Goal: Information Seeking & Learning: Find specific fact

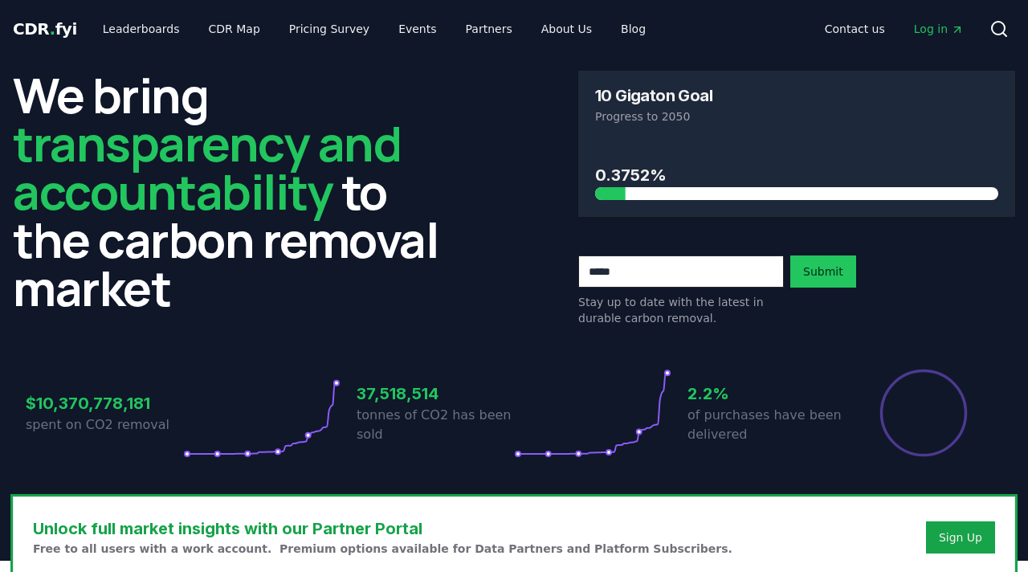
click at [945, 35] on span "Log in" at bounding box center [939, 29] width 50 height 16
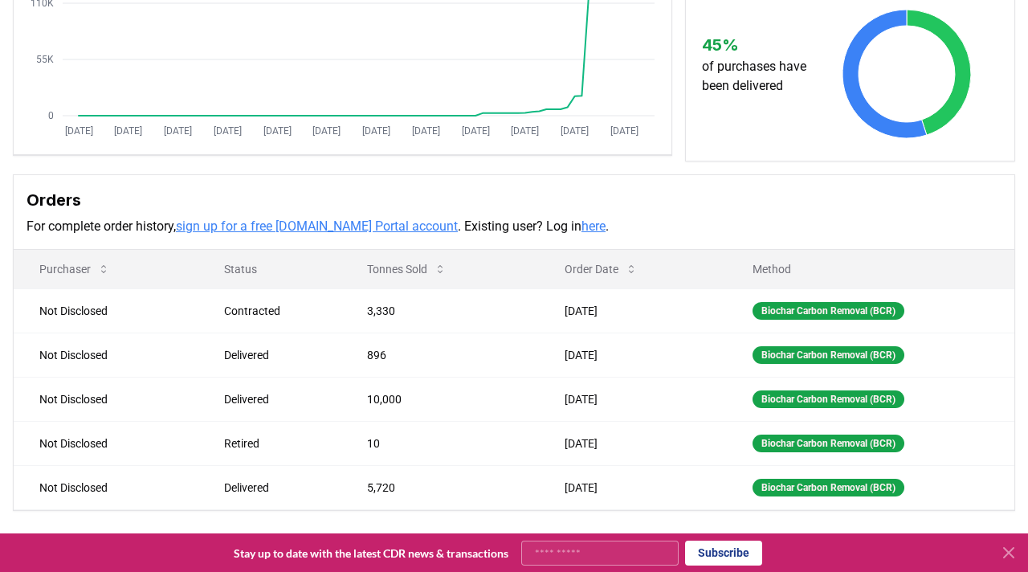
scroll to position [326, 0]
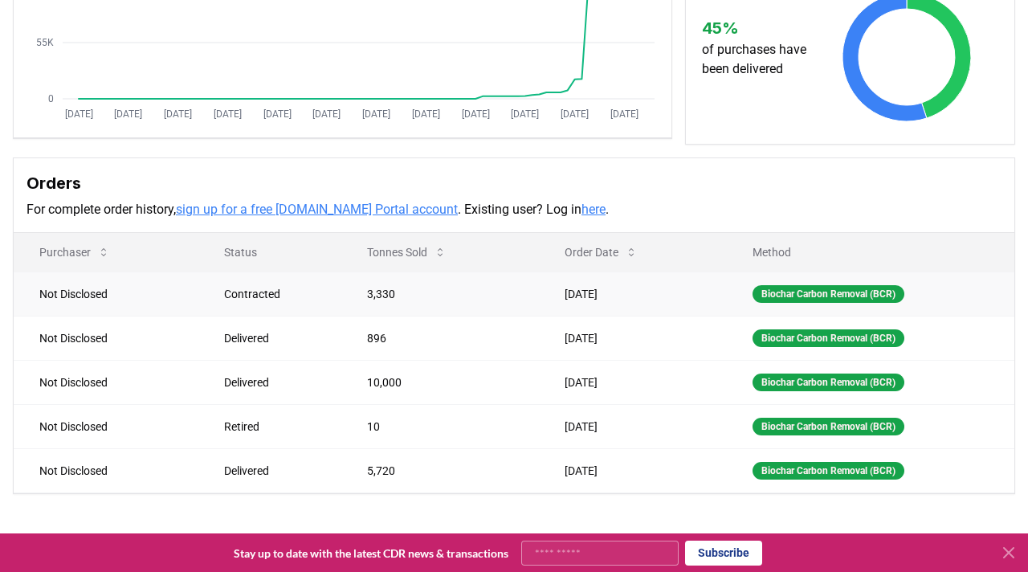
click at [528, 298] on td "3,330" at bounding box center [440, 293] width 198 height 44
click at [528, 299] on td "3,330" at bounding box center [440, 293] width 198 height 44
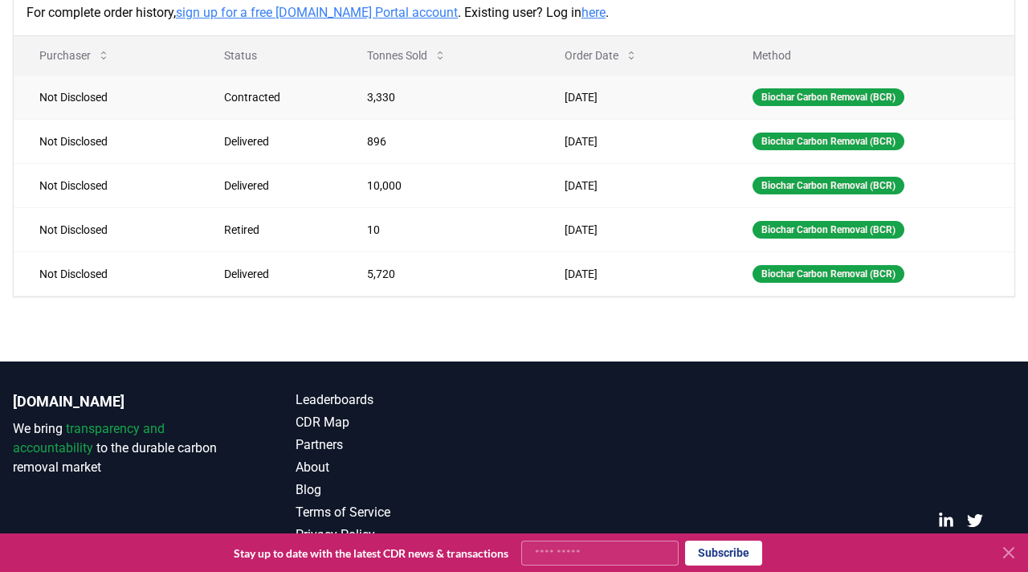
scroll to position [511, 0]
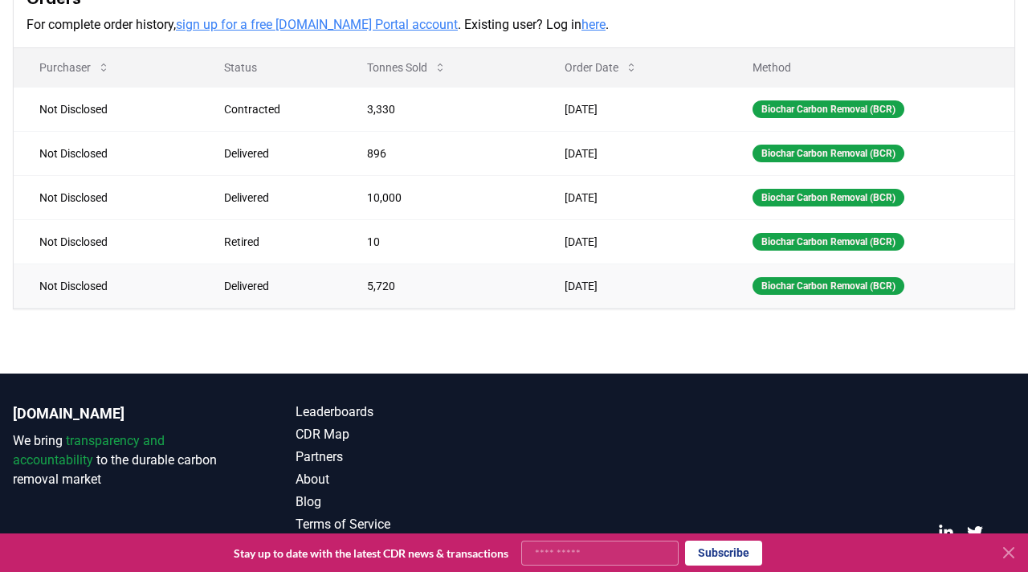
click at [272, 291] on div "Delivered" at bounding box center [276, 286] width 104 height 16
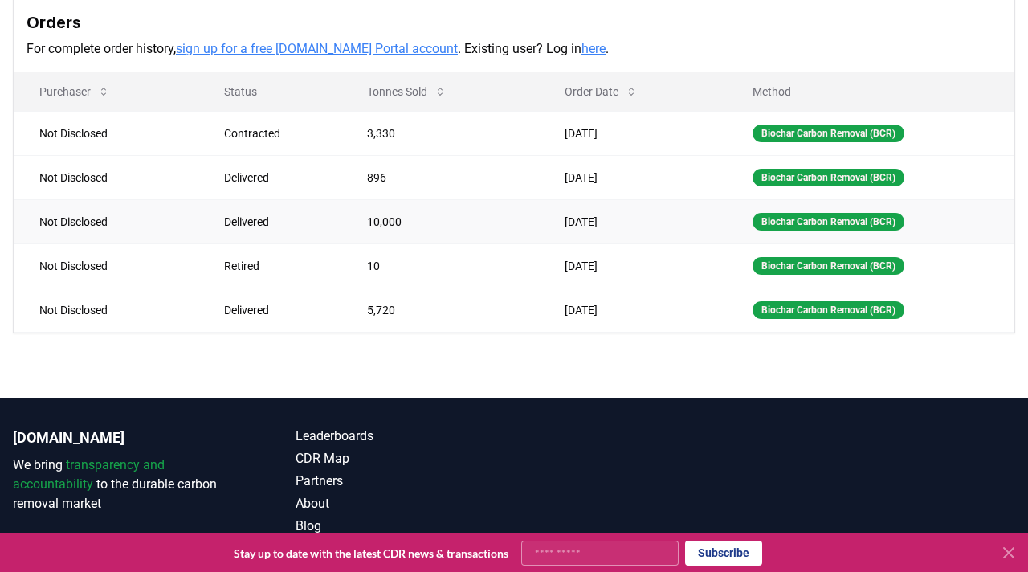
scroll to position [474, 0]
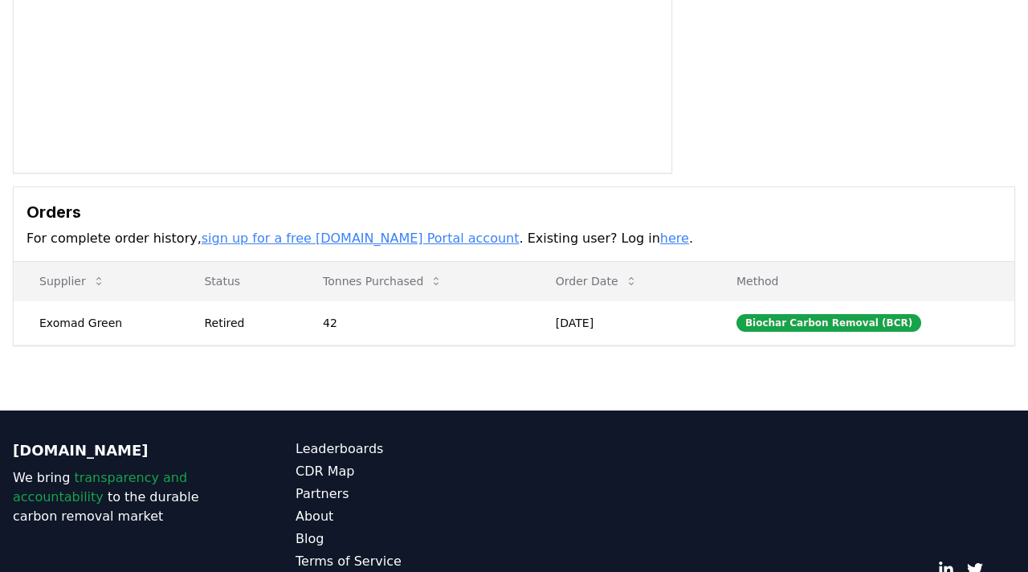
scroll to position [294, 0]
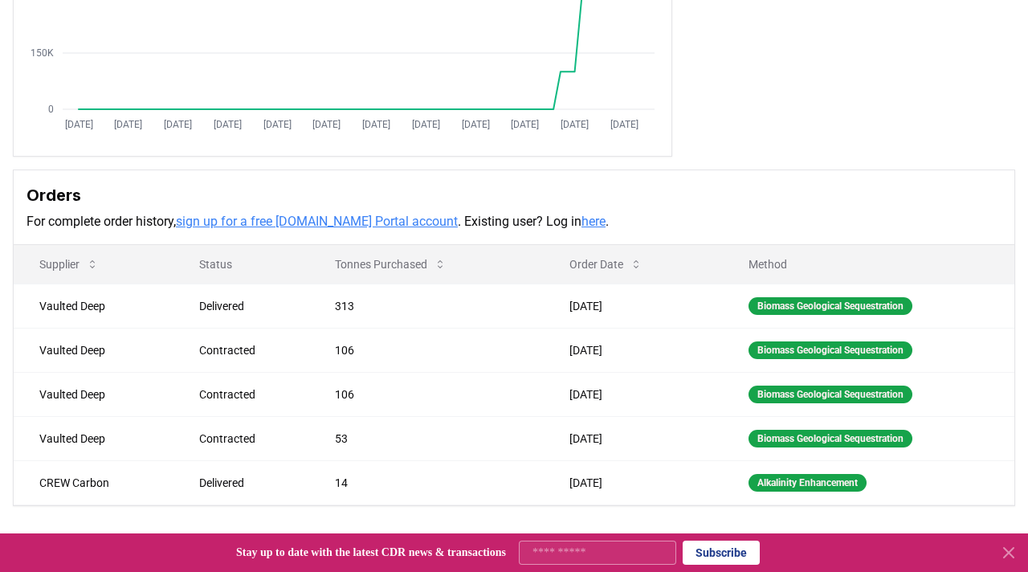
scroll to position [313, 0]
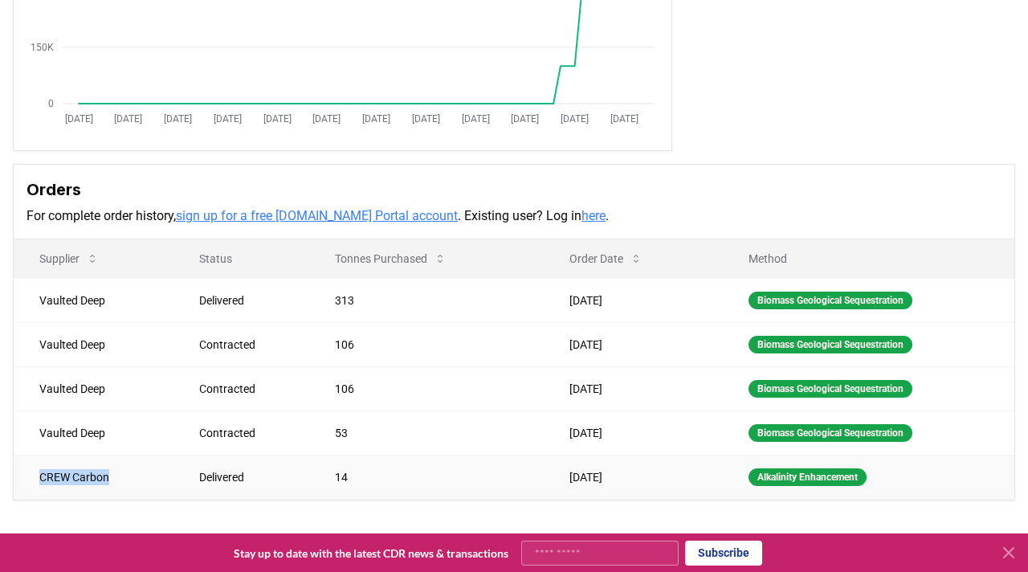
drag, startPoint x: 113, startPoint y: 480, endPoint x: 39, endPoint y: 480, distance: 74.7
click at [39, 480] on td "CREW Carbon" at bounding box center [94, 476] width 160 height 44
copy td "CREW Carbon"
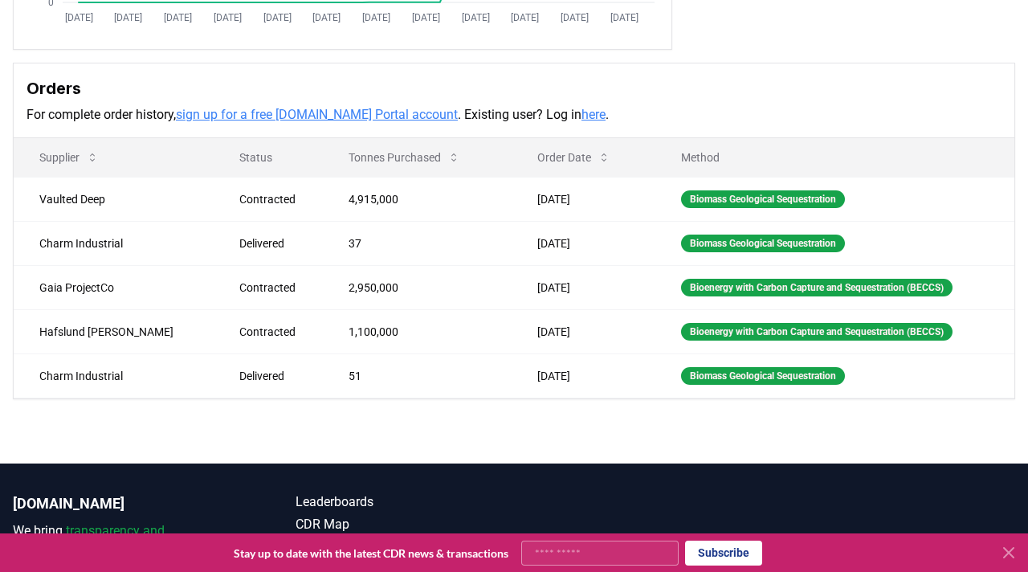
scroll to position [415, 0]
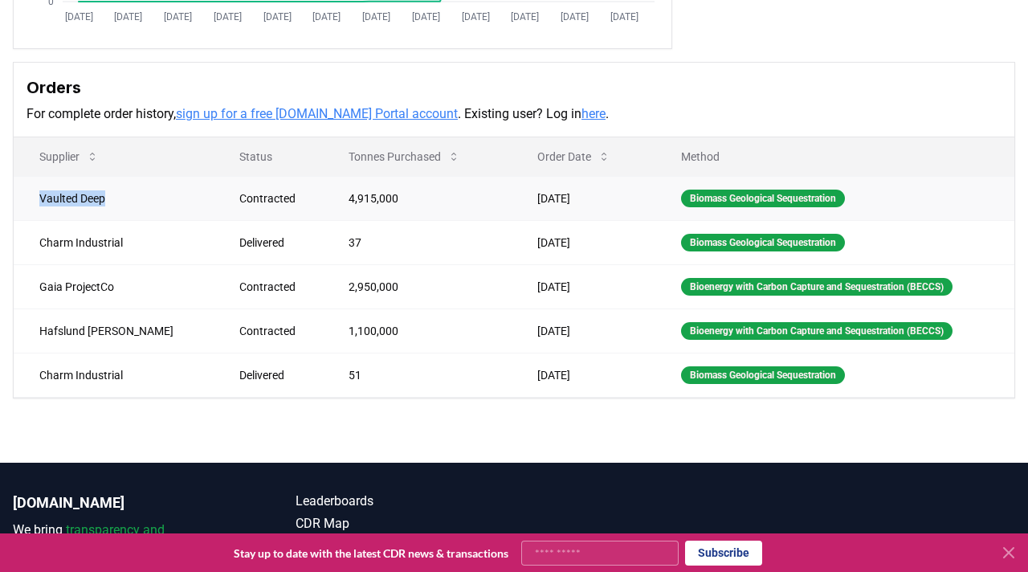
drag, startPoint x: 112, startPoint y: 201, endPoint x: 40, endPoint y: 199, distance: 72.3
click at [40, 199] on td "Vaulted Deep" at bounding box center [114, 198] width 200 height 44
copy td "Vaulted Deep"
